Goal: Information Seeking & Learning: Understand process/instructions

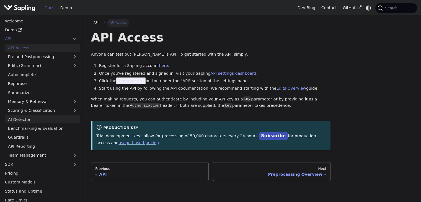
click at [34, 121] on link "AI Detector" at bounding box center [42, 119] width 75 height 8
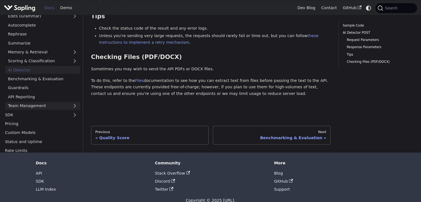
scroll to position [31, 0]
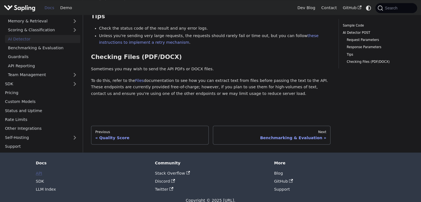
click at [38, 171] on link "API" at bounding box center [39, 173] width 6 height 4
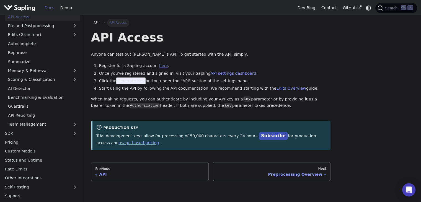
click at [159, 67] on link "here" at bounding box center [163, 65] width 9 height 4
